Goal: Use online tool/utility: Utilize a website feature to perform a specific function

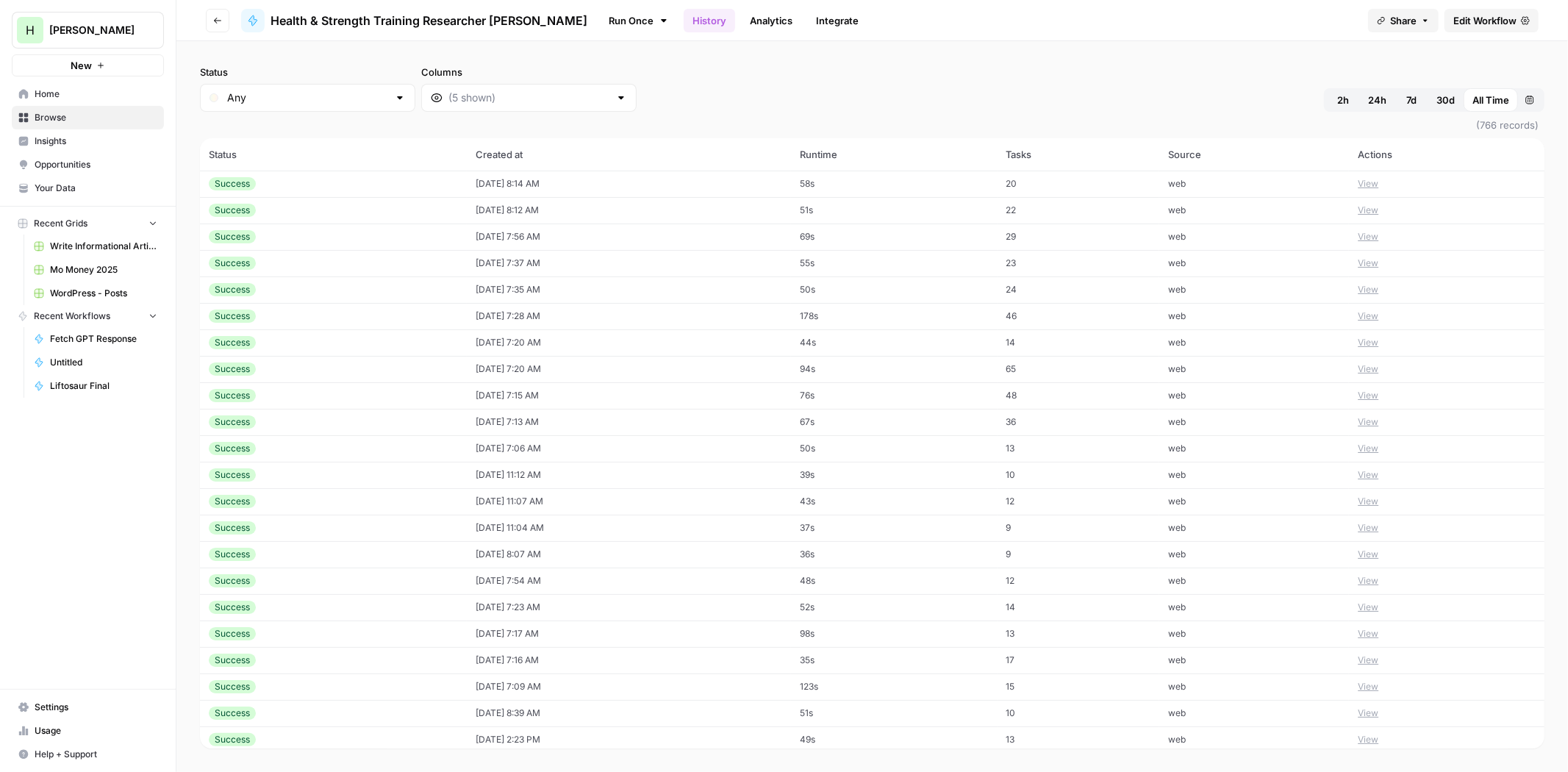
drag, startPoint x: 394, startPoint y: 20, endPoint x: 393, endPoint y: 30, distance: 10.0
click at [394, 20] on span "Health & Strength Training Researcher [PERSON_NAME]" at bounding box center [429, 20] width 317 height 18
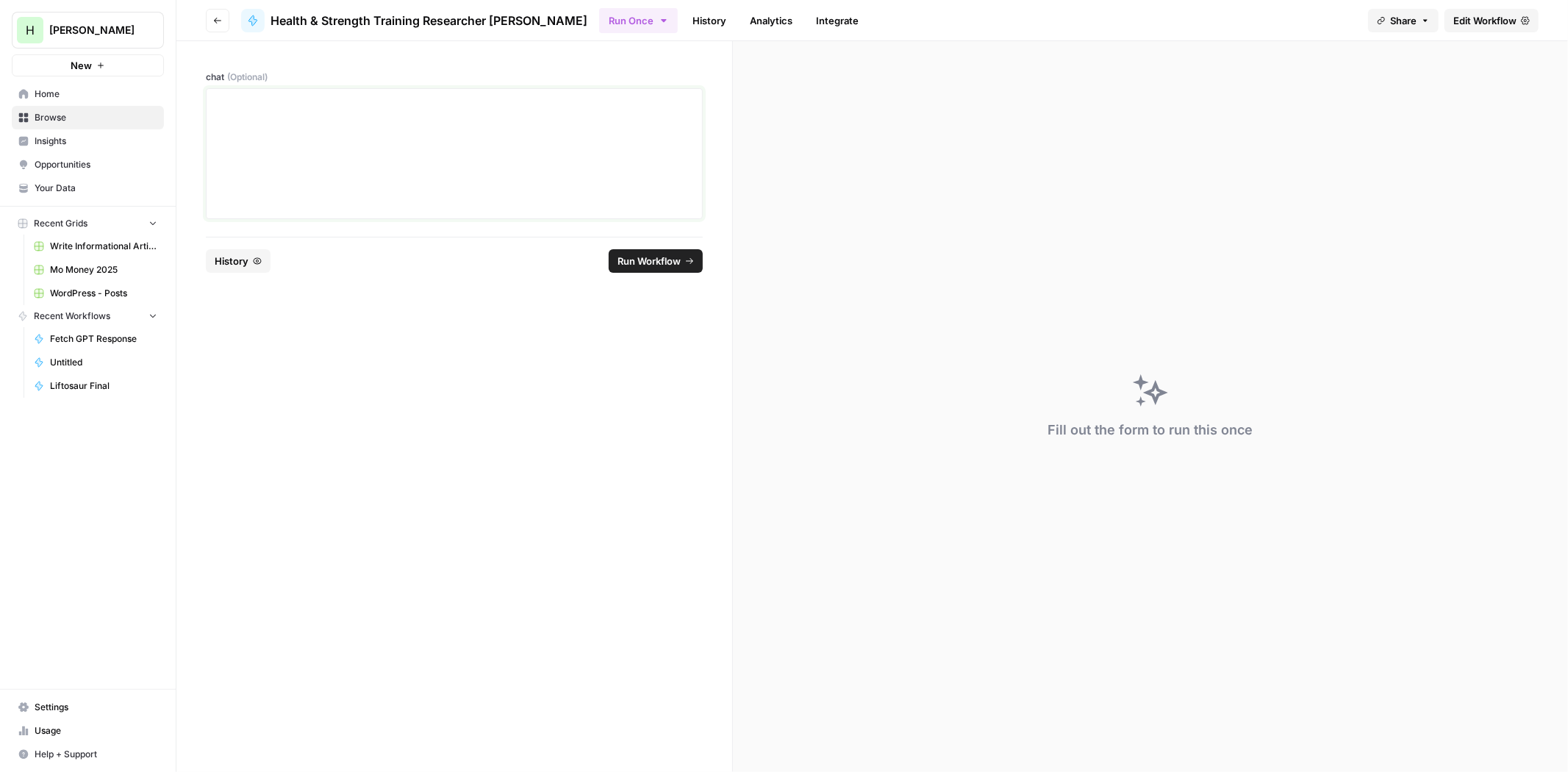
click at [351, 153] on div at bounding box center [454, 154] width 478 height 118
click at [651, 275] on footer "Reset History Run Workflow" at bounding box center [454, 260] width 497 height 48
click at [643, 259] on span "Run Workflow" at bounding box center [649, 260] width 63 height 14
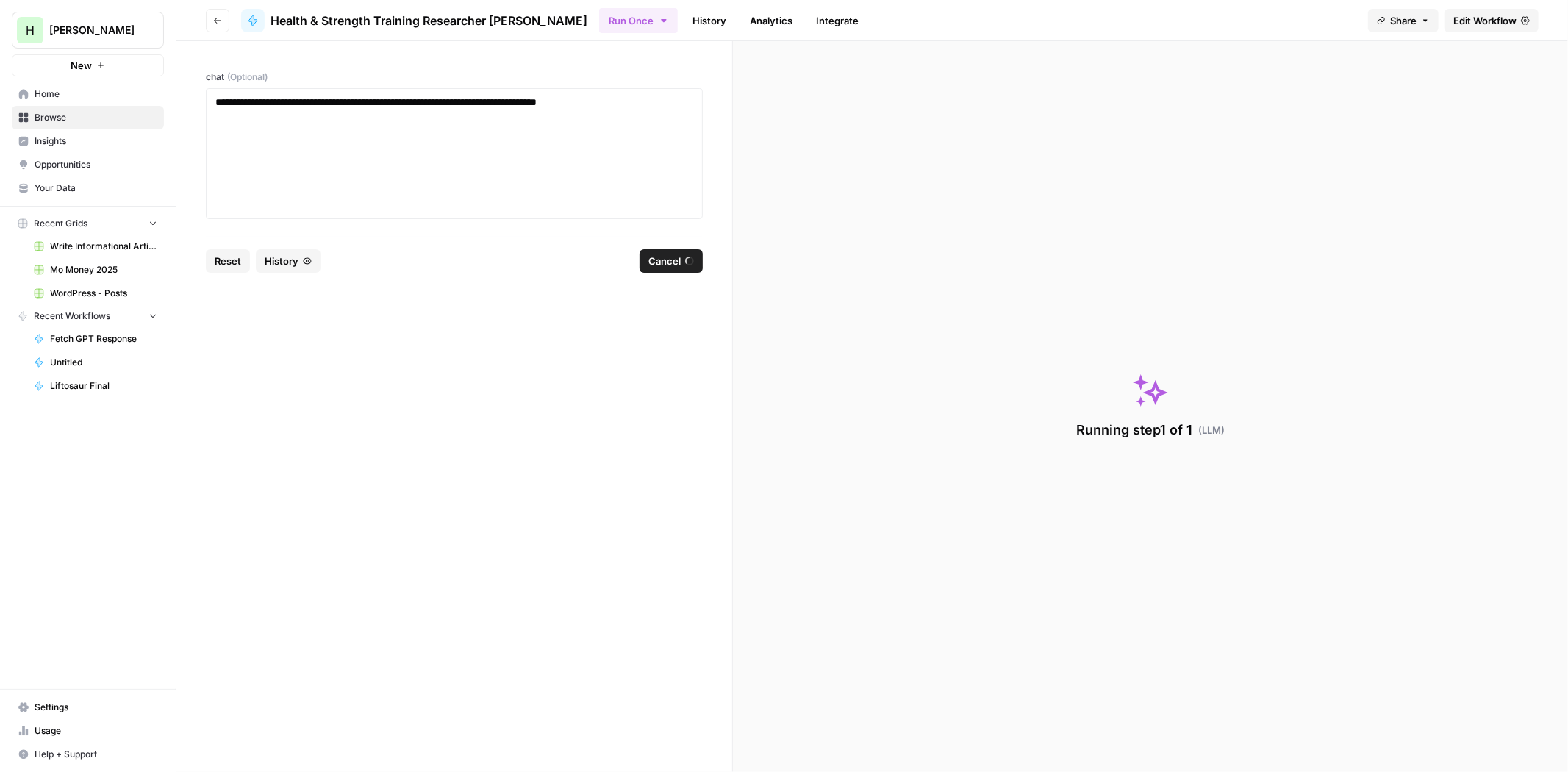
drag, startPoint x: 659, startPoint y: 263, endPoint x: 652, endPoint y: 260, distance: 7.6
click at [658, 263] on span "Cancel" at bounding box center [664, 260] width 32 height 14
click at [441, 100] on p "**********" at bounding box center [454, 102] width 478 height 14
click at [621, 258] on span "Run Workflow" at bounding box center [649, 260] width 63 height 14
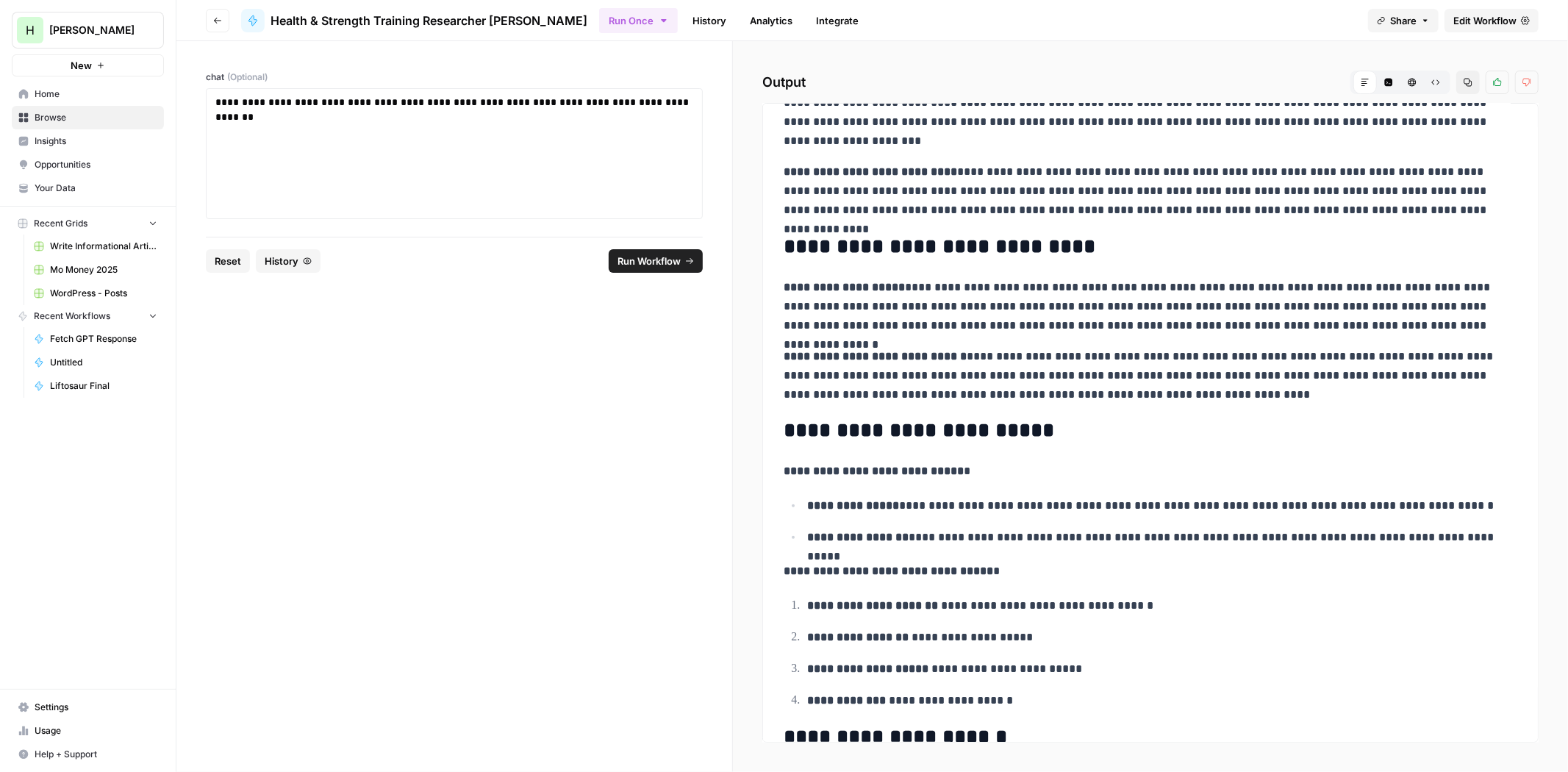
scroll to position [431, 0]
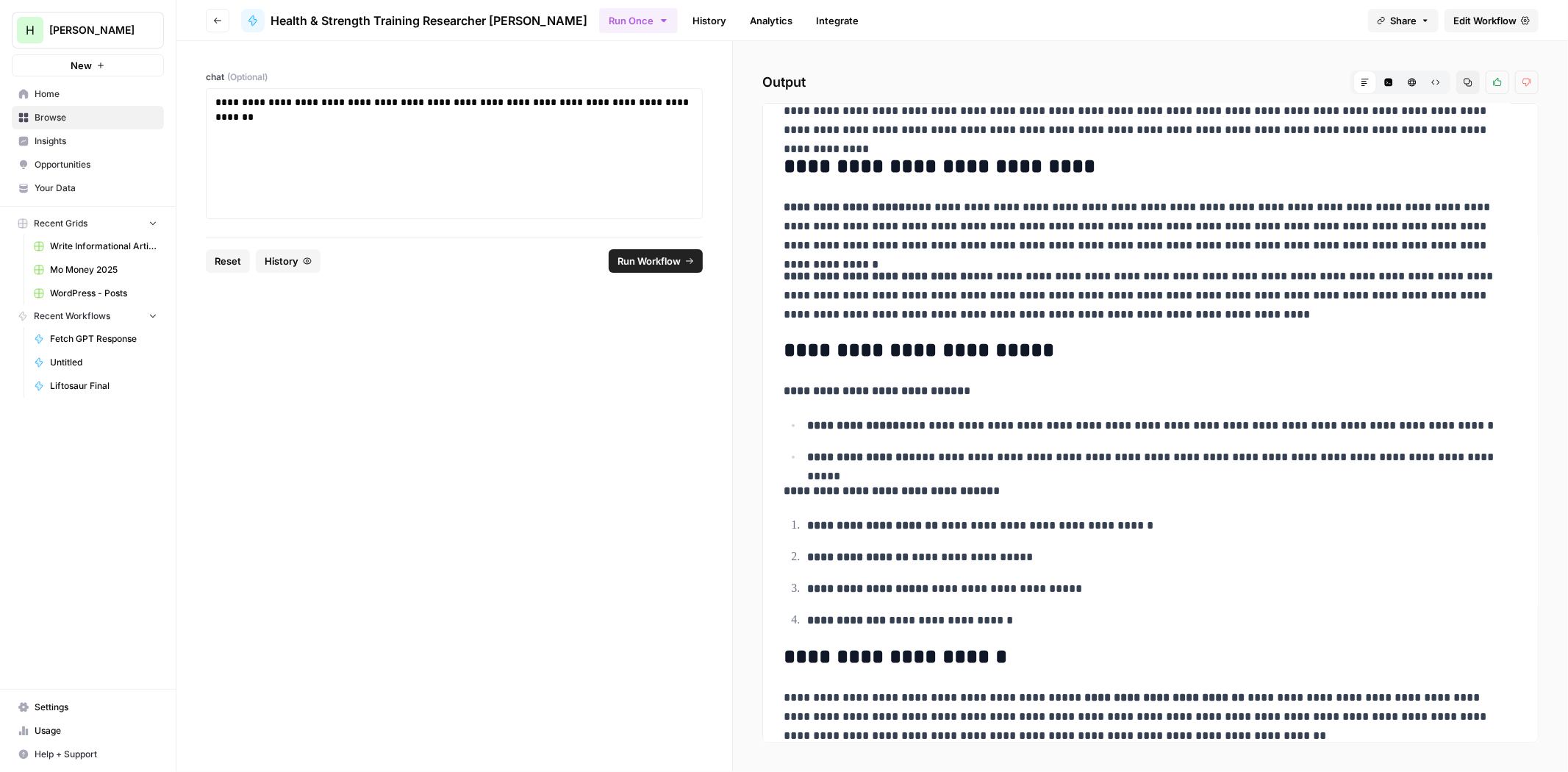
drag, startPoint x: 1001, startPoint y: 287, endPoint x: 976, endPoint y: 340, distance: 58.6
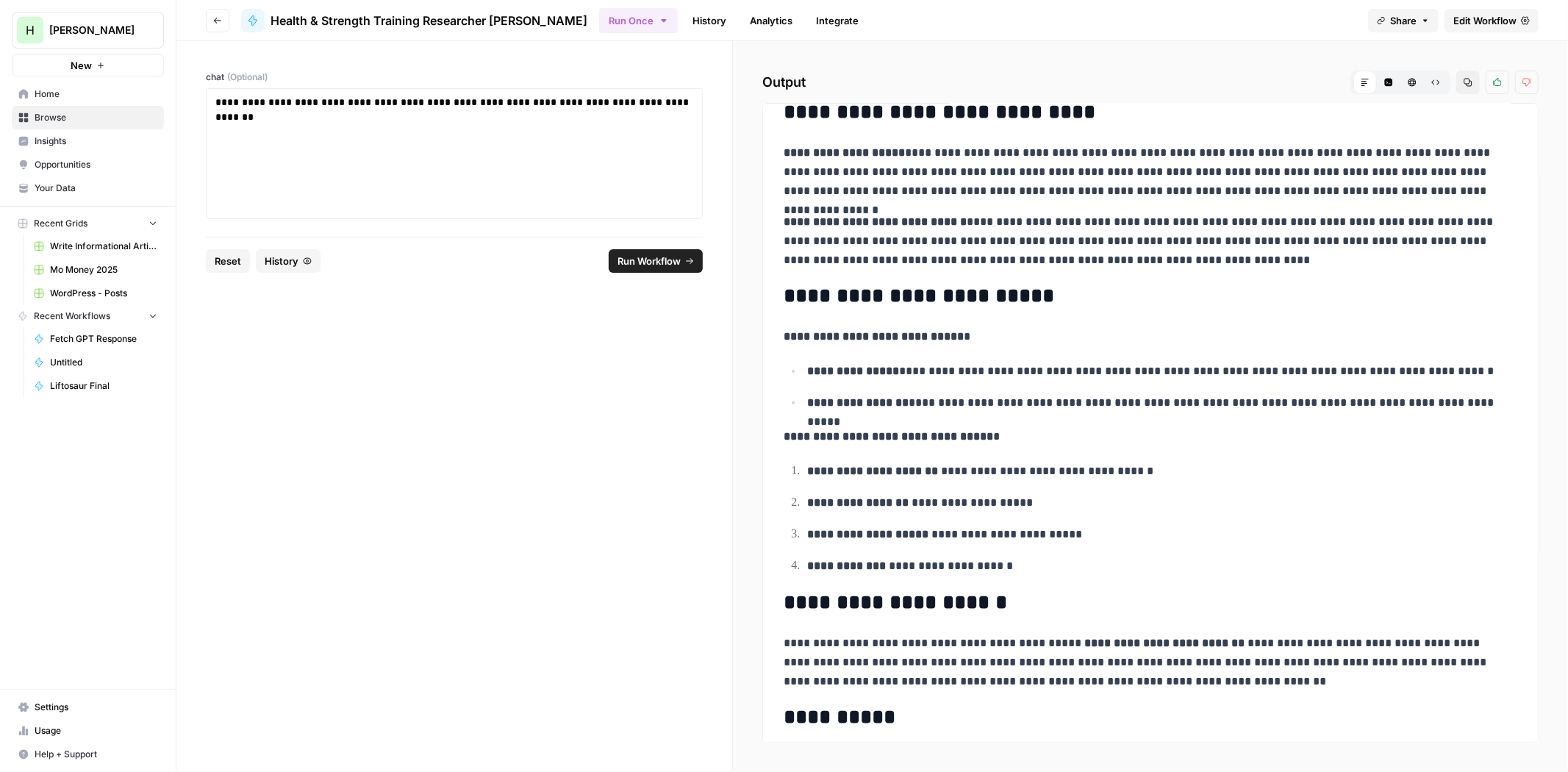
scroll to position [512, 0]
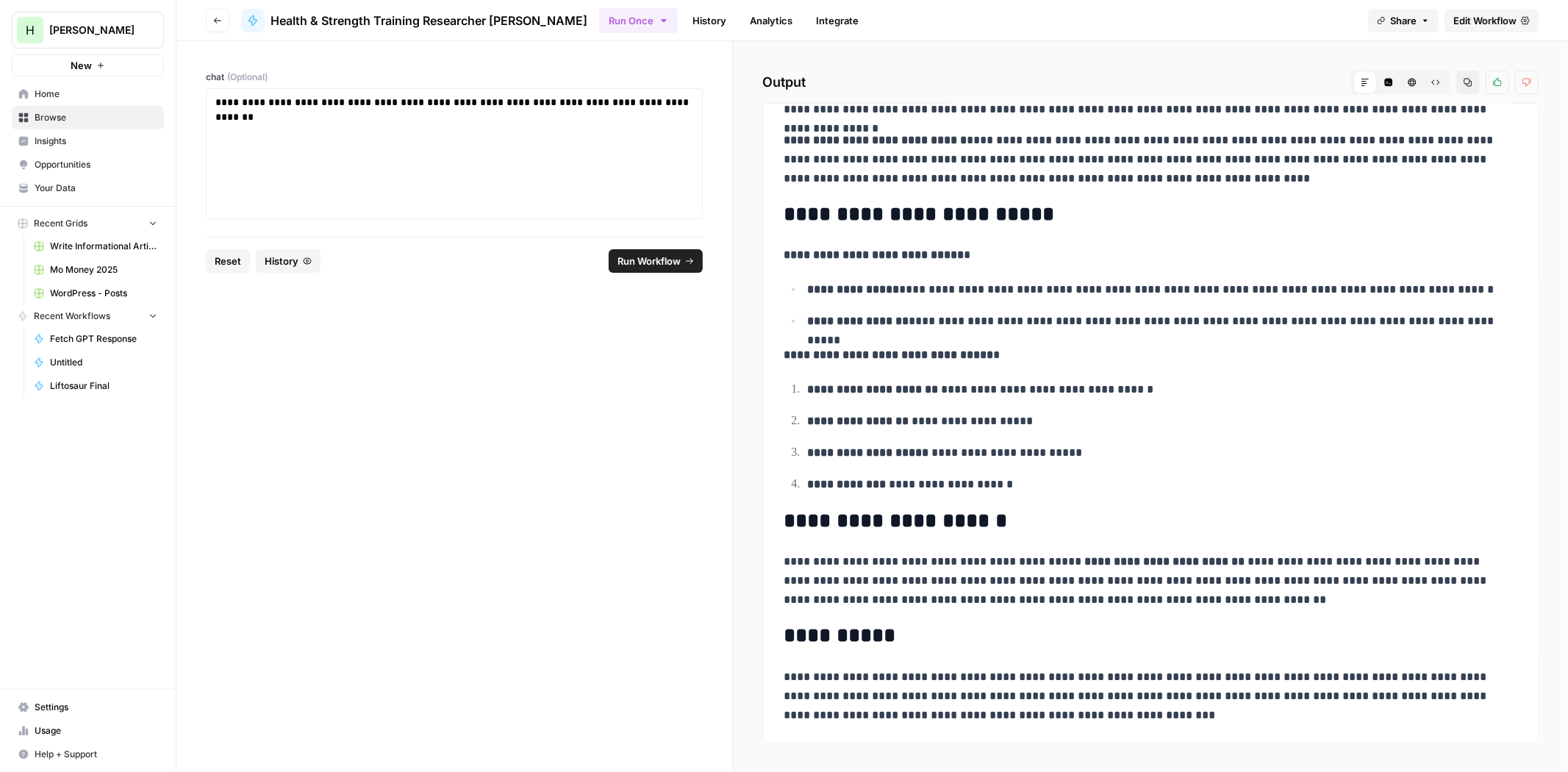
drag, startPoint x: 956, startPoint y: 314, endPoint x: 943, endPoint y: 357, distance: 44.9
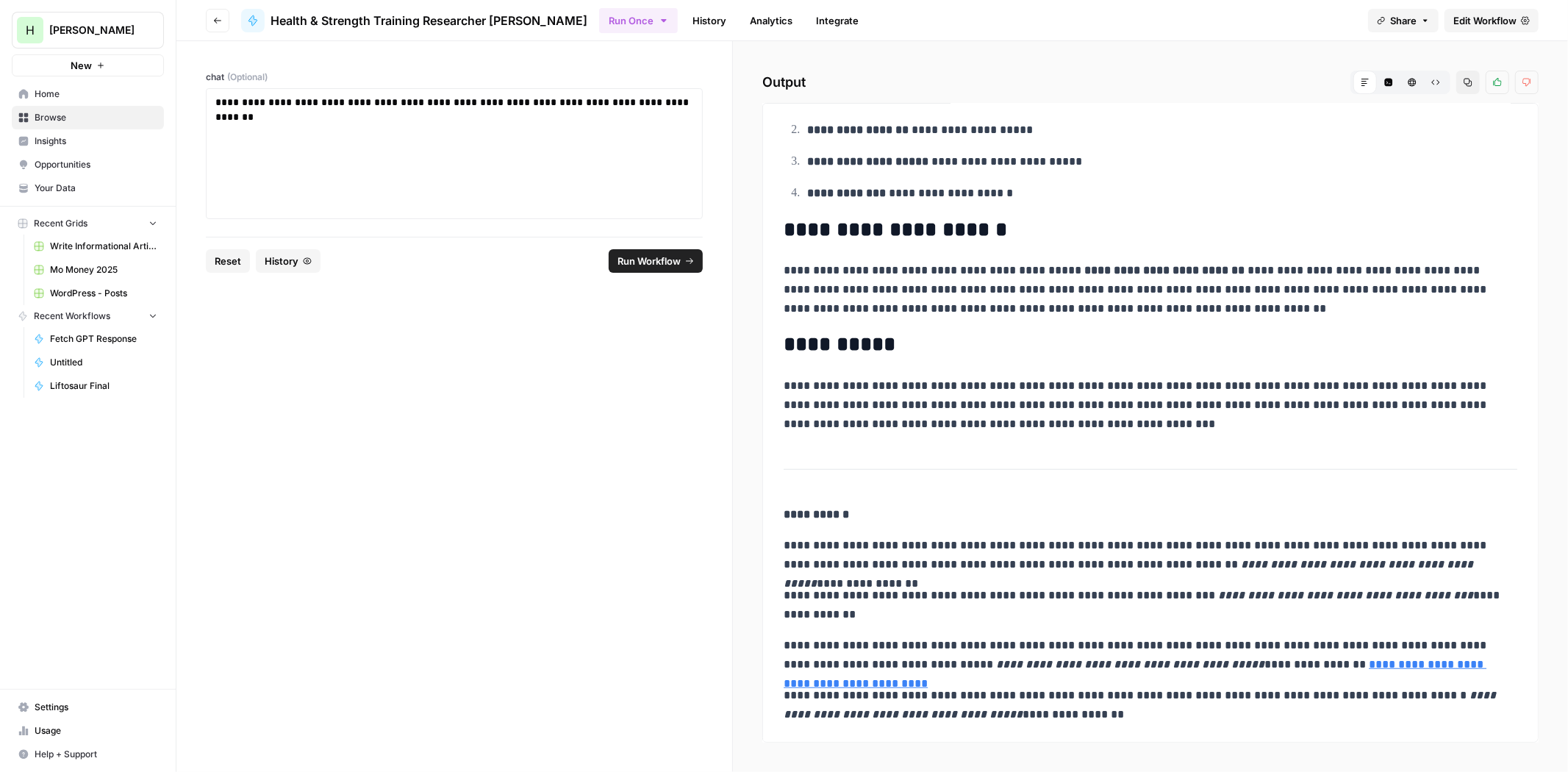
scroll to position [450, 0]
